Goal: Contribute content: Add original content to the website for others to see

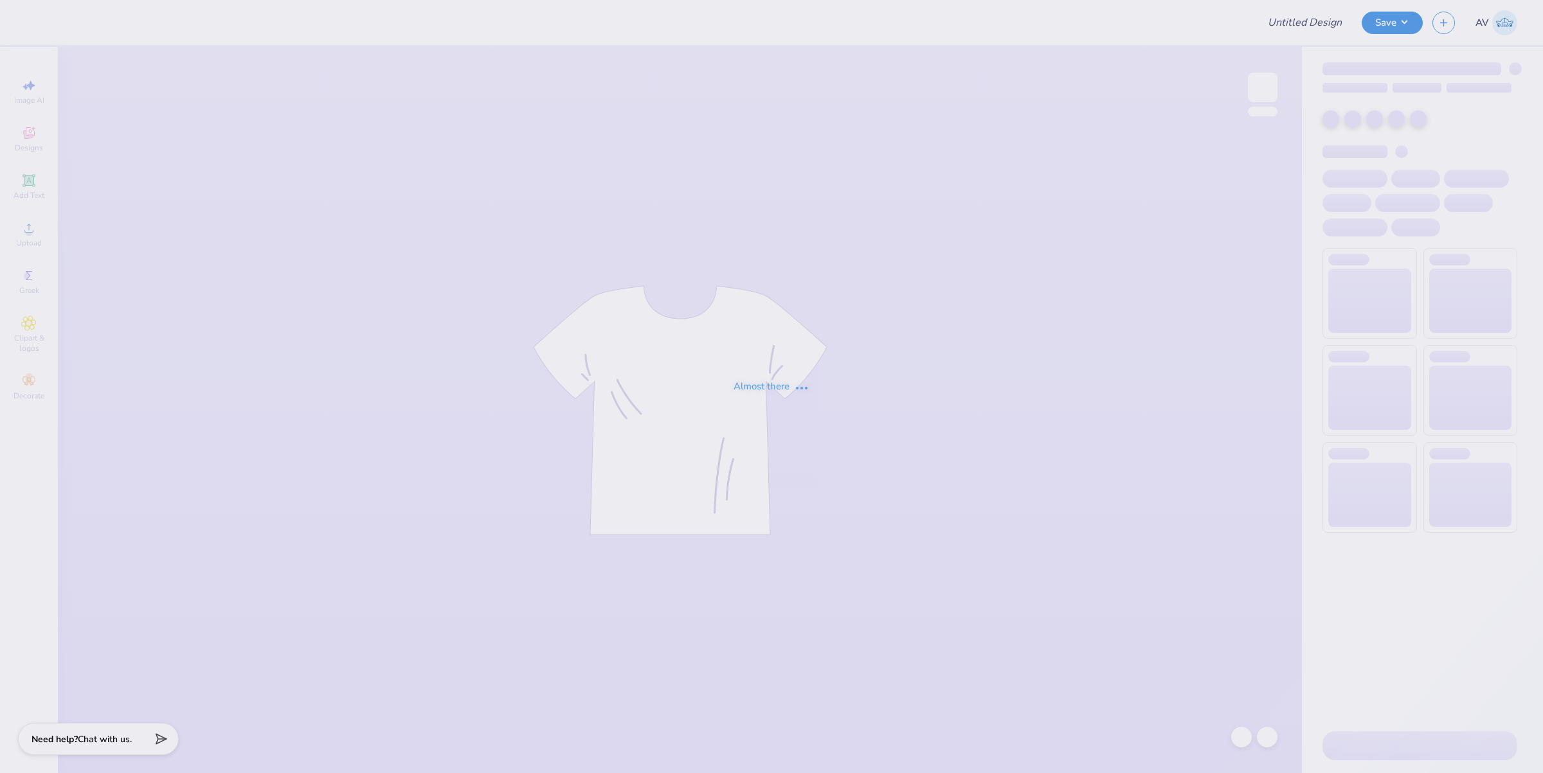
type input "VCU Dental School Fall Merch!"
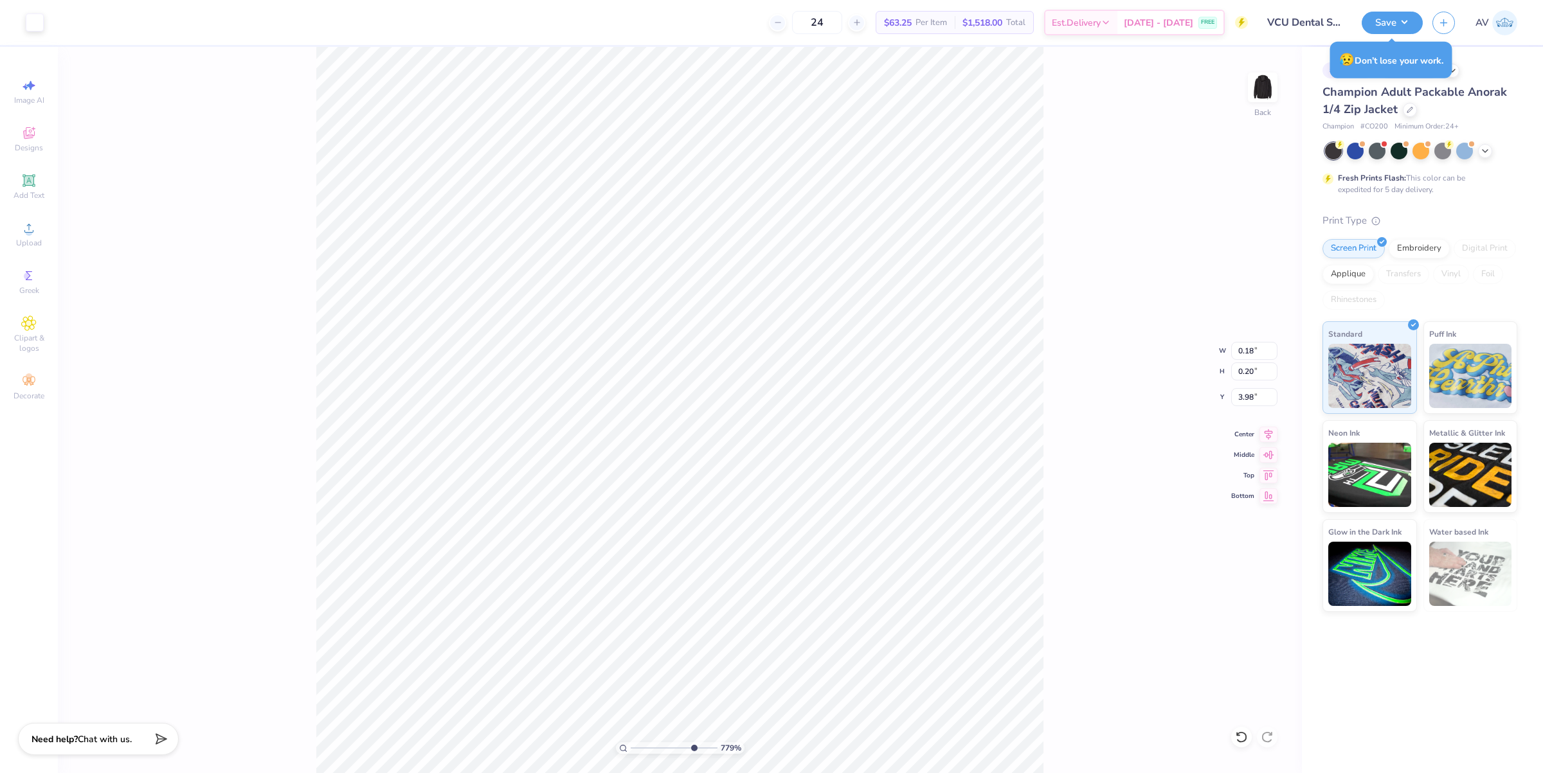
type input "7.78703377019337"
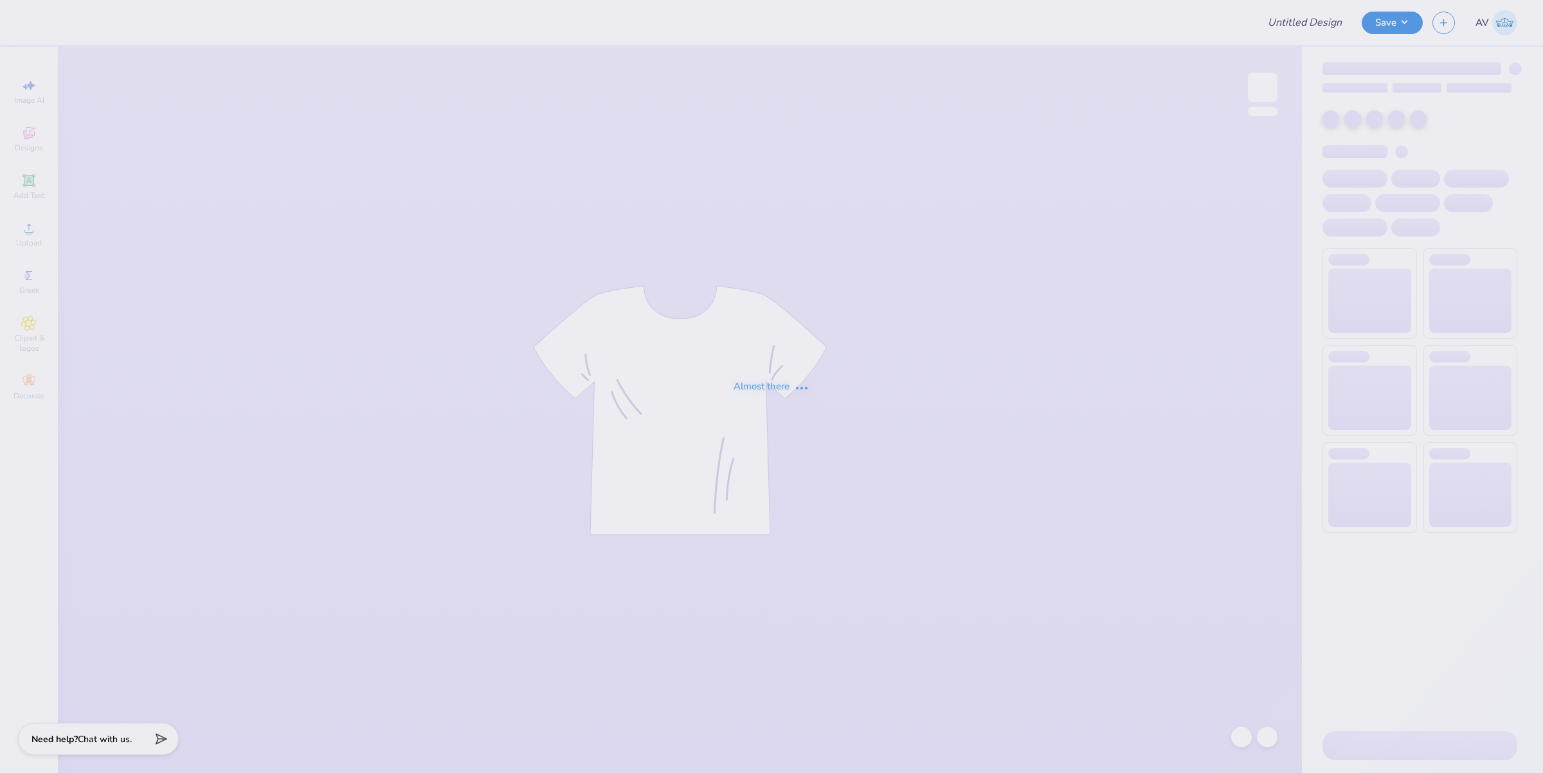
type input "Chi o new fdoc"
